Goal: Information Seeking & Learning: Check status

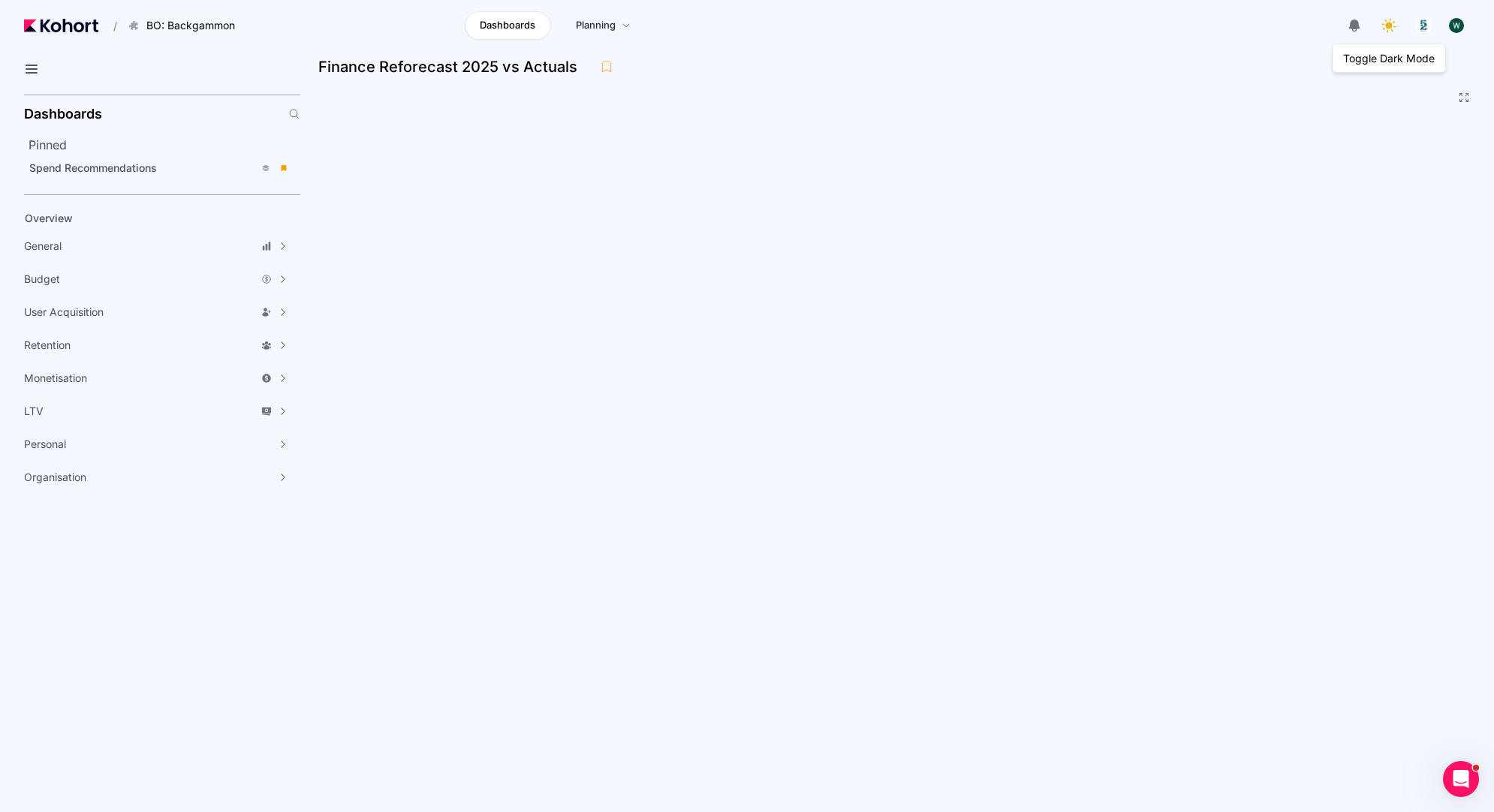
click at [1392, 27] on icon at bounding box center [1388, 25] width 21 height 21
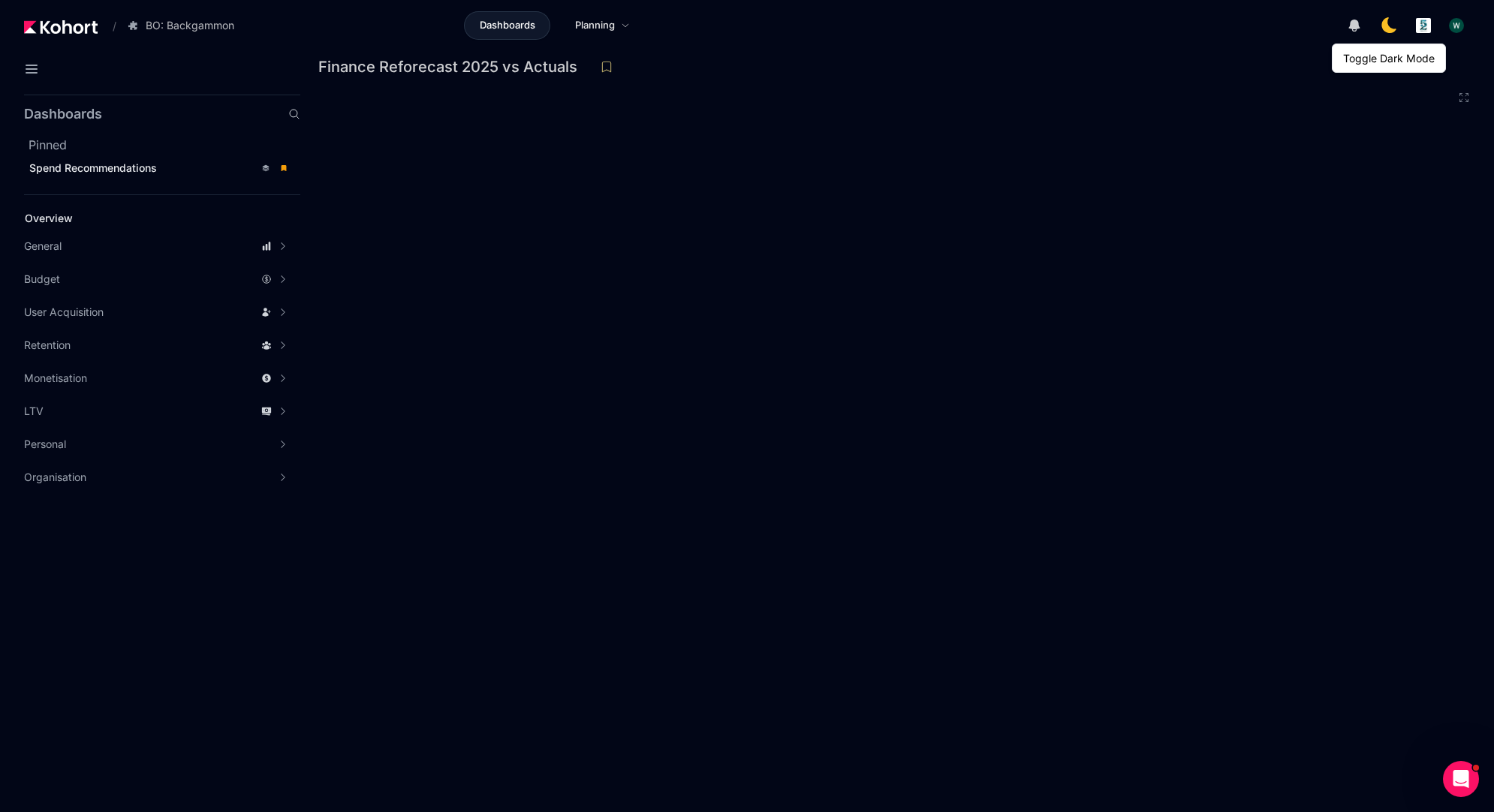
click at [1392, 27] on icon at bounding box center [1388, 25] width 21 height 21
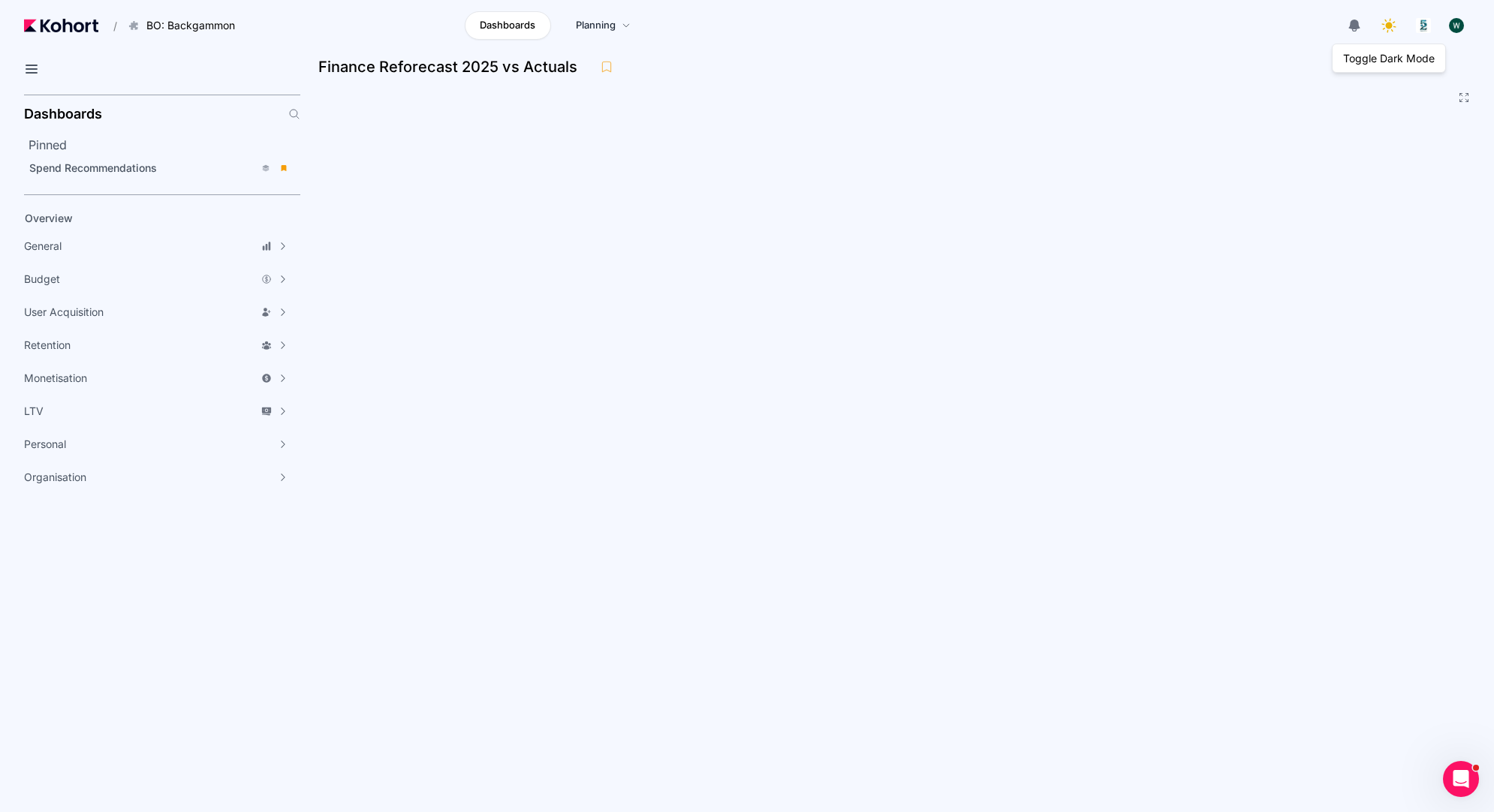
click at [1392, 27] on icon at bounding box center [1388, 25] width 21 height 21
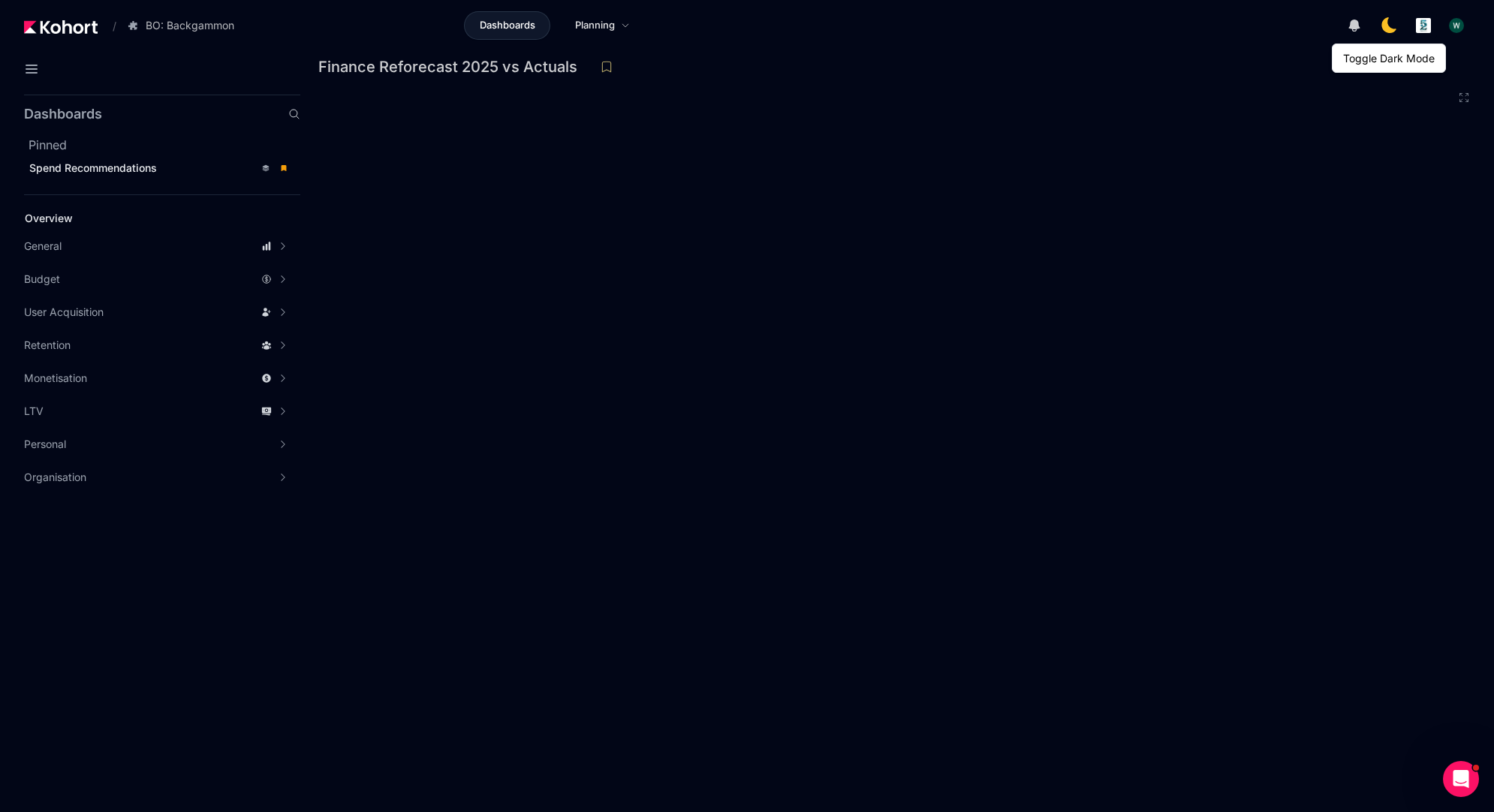
click at [1392, 27] on icon at bounding box center [1388, 25] width 21 height 21
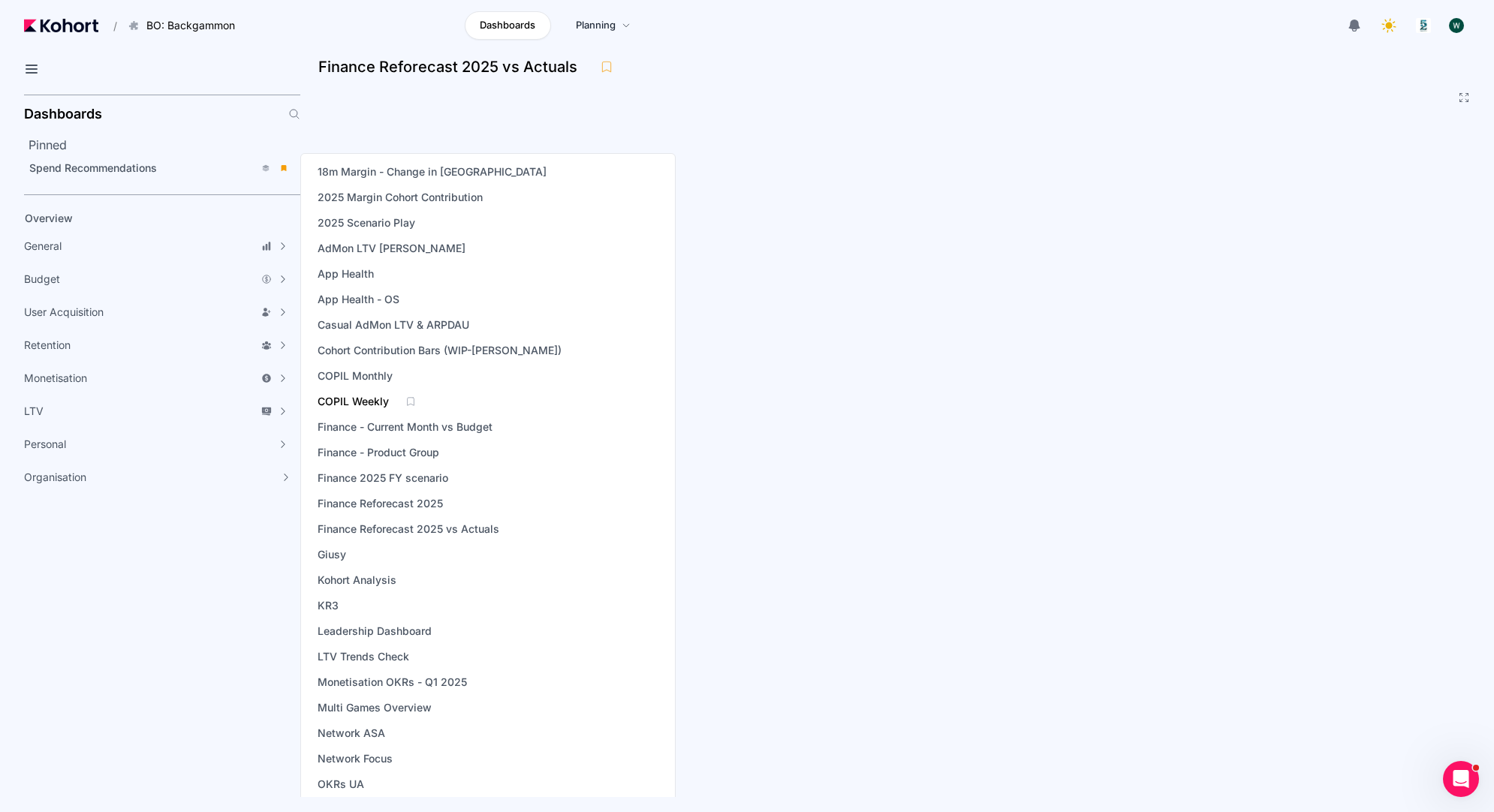
click at [368, 395] on span "COPIL Weekly" at bounding box center [353, 402] width 72 height 15
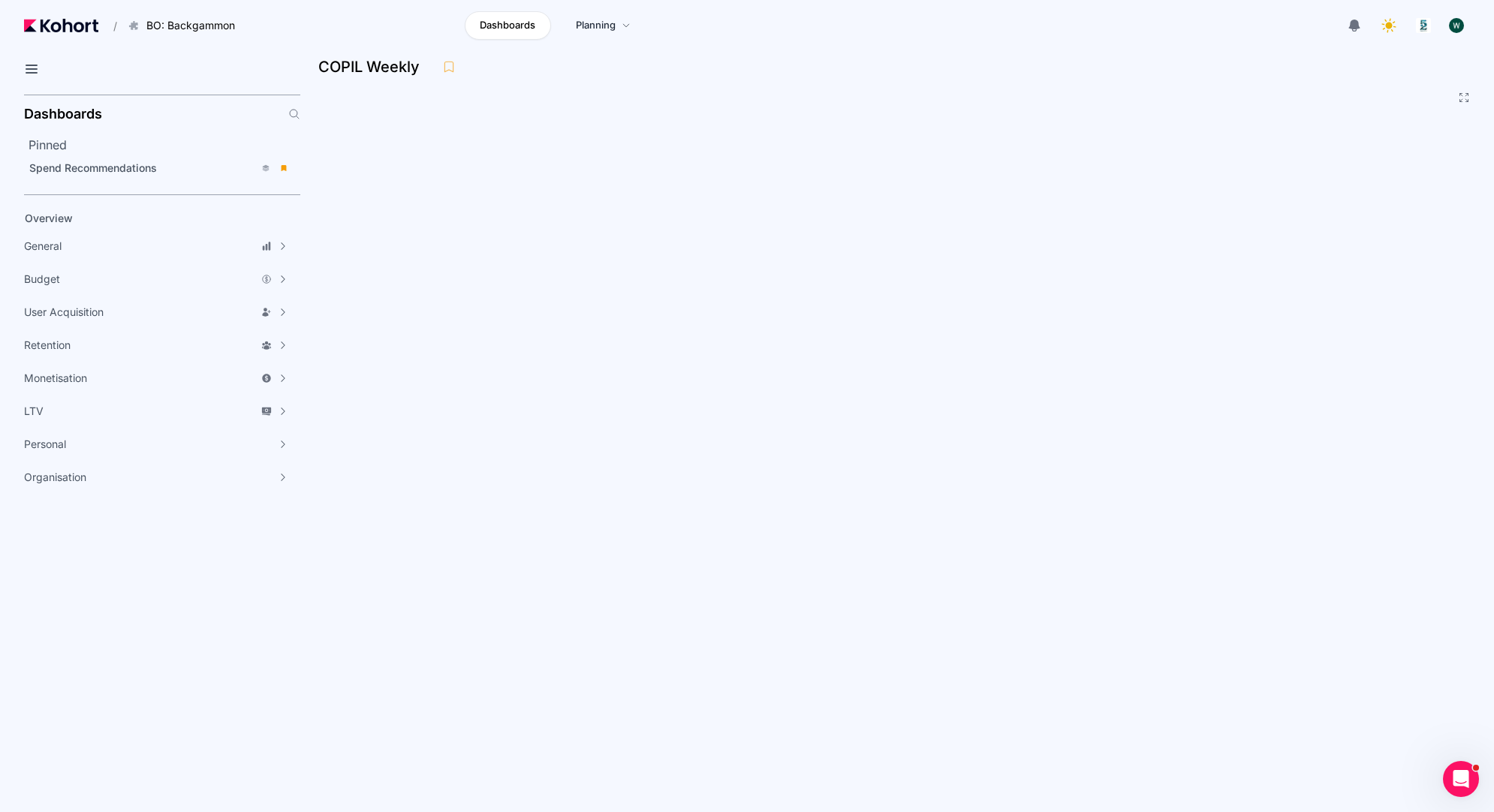
click at [949, 33] on div at bounding box center [1165, 25] width 609 height 30
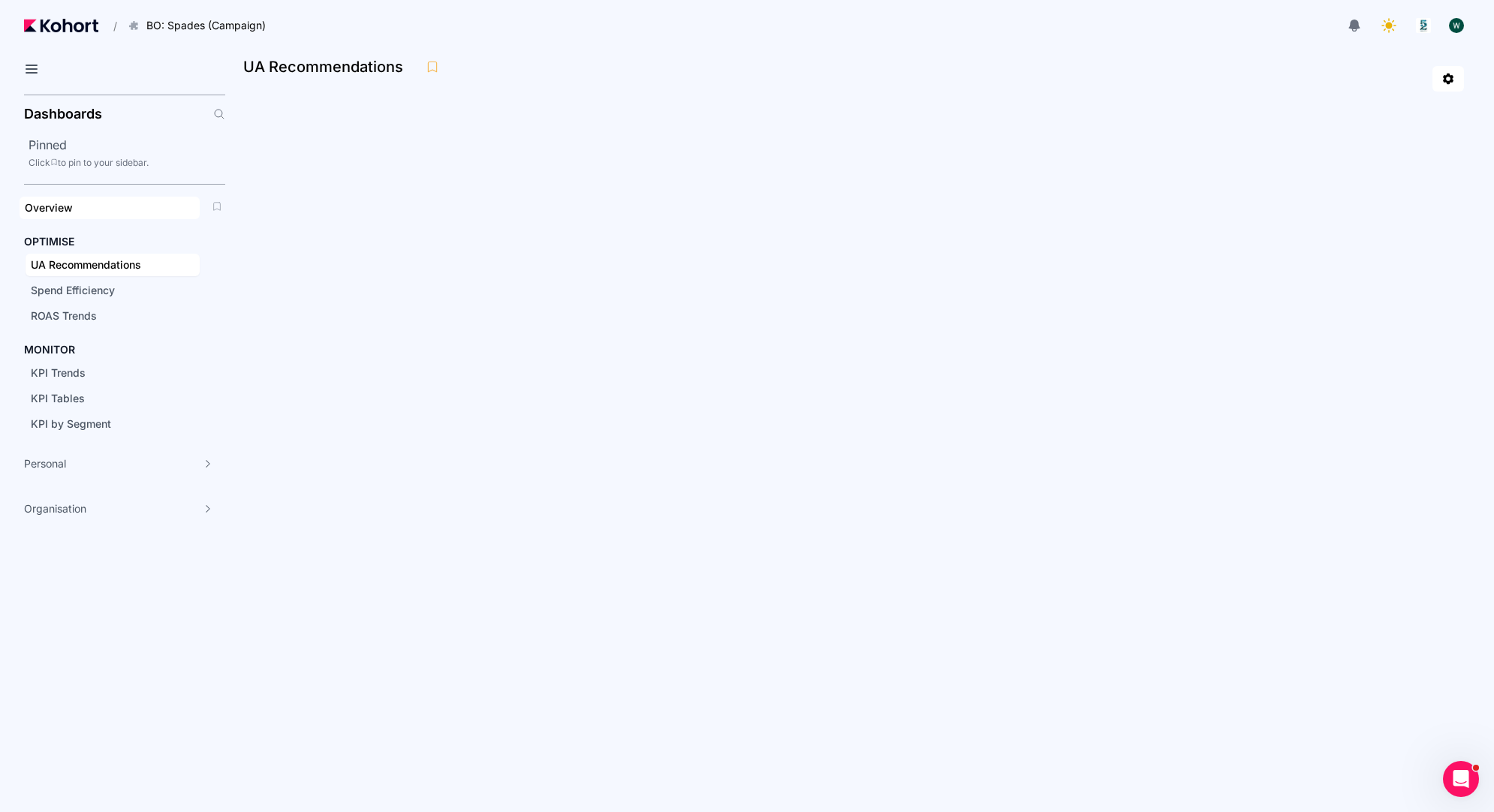
click at [73, 201] on div "Overview" at bounding box center [110, 207] width 169 height 15
click at [472, 75] on div at bounding box center [859, 78] width 1208 height 25
